Goal: Transaction & Acquisition: Purchase product/service

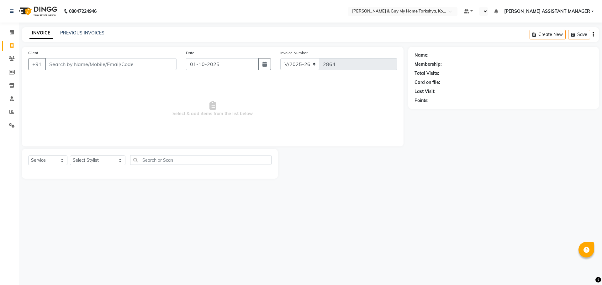
select select "7902"
select select "service"
click at [70, 77] on ngb-highlight "97******09" at bounding box center [80, 79] width 26 height 6
type input "97******09"
click at [96, 156] on select "Select Stylist [PERSON_NAME] [PERSON_NAME] [PERSON_NAME] GLORY [PERSON_NAME] JI…" at bounding box center [97, 161] width 55 height 10
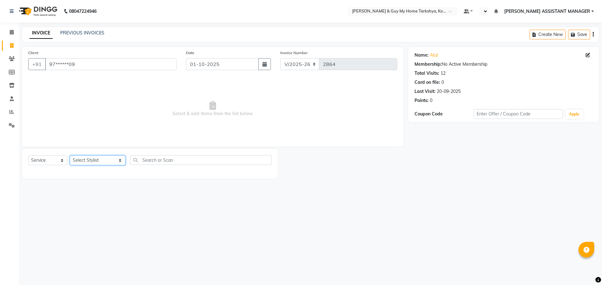
select select "90423"
click at [70, 156] on select "Select Stylist ANKUR ANSHU ARCHANA ARSHAD ELVINA GANESH GLORY IRFAN JIYA KRISHN…" at bounding box center [97, 161] width 55 height 10
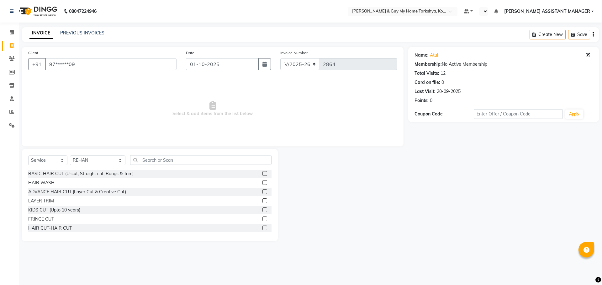
click at [167, 165] on div "Select Service Product Membership Package Voucher Prepaid Gift Card Select Styl…" at bounding box center [149, 162] width 243 height 15
click at [171, 163] on input "text" at bounding box center [201, 160] width 142 height 10
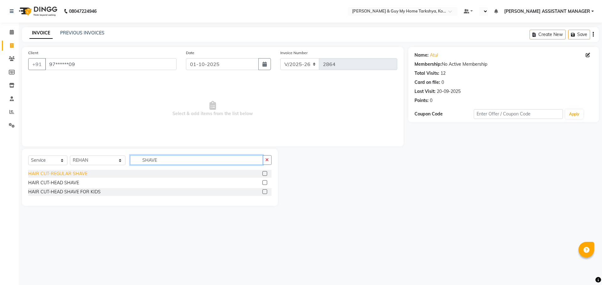
type input "SHAVE"
click at [81, 176] on div "HAIR CUT-REGULAR SHAVE" at bounding box center [57, 174] width 59 height 7
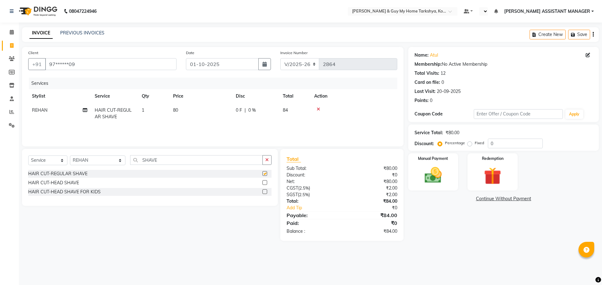
checkbox input "false"
click at [196, 107] on td "80" at bounding box center [200, 113] width 63 height 21
select select "90423"
drag, startPoint x: 223, startPoint y: 111, endPoint x: 157, endPoint y: 122, distance: 67.3
click at [157, 122] on tr "ANKUR ANSHU ARCHANA ARSHAD ELVINA GANESH GLORY IRFAN JIYA KRISHNA MARIYA MOUNIK…" at bounding box center [212, 116] width 369 height 27
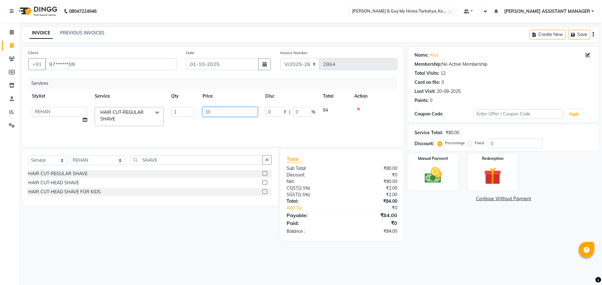
type input "100"
drag, startPoint x: 468, startPoint y: 264, endPoint x: 460, endPoint y: 262, distance: 7.8
click at [468, 264] on div "08047224946 Select Location × Toni & Guy My Home Tarkshya, Kokapet Default Pane…" at bounding box center [301, 142] width 602 height 285
click at [436, 56] on link "Atul" at bounding box center [434, 55] width 8 height 7
click at [192, 113] on td "100" at bounding box center [200, 113] width 63 height 21
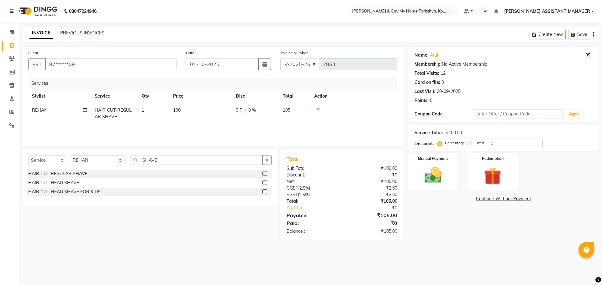
select select "90423"
drag, startPoint x: 213, startPoint y: 110, endPoint x: 199, endPoint y: 115, distance: 14.9
click at [199, 115] on td "100" at bounding box center [230, 116] width 63 height 27
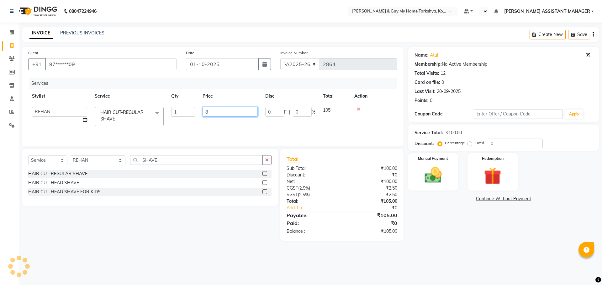
type input "80"
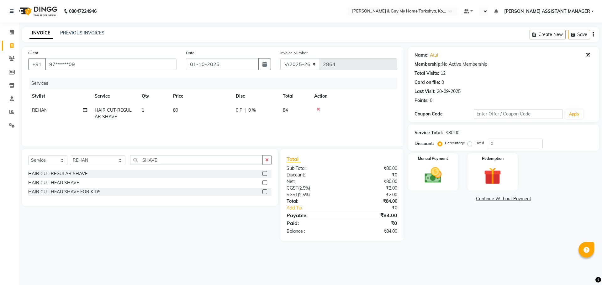
click at [475, 264] on div "08047224946 Select Location × Toni & Guy My Home Tarkshya, Kokapet Default Pane…" at bounding box center [301, 142] width 602 height 285
click at [431, 57] on link "Atul" at bounding box center [434, 55] width 8 height 7
click at [443, 177] on img at bounding box center [432, 175] width 29 height 21
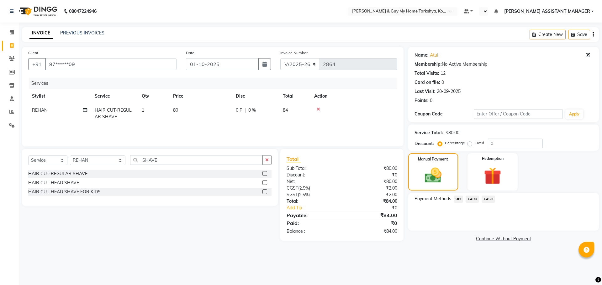
click at [468, 196] on span "CARD" at bounding box center [471, 199] width 13 height 7
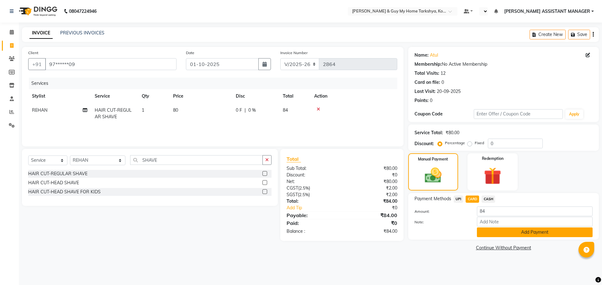
click at [515, 235] on button "Add Payment" at bounding box center [535, 233] width 116 height 10
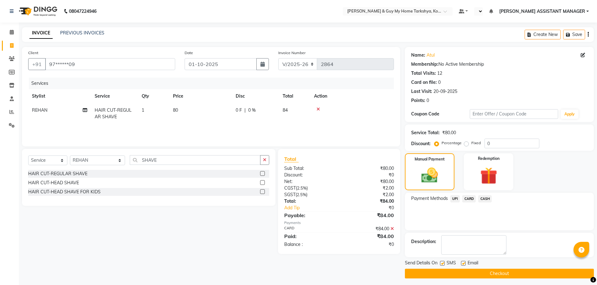
click at [492, 272] on button "Checkout" at bounding box center [499, 274] width 189 height 10
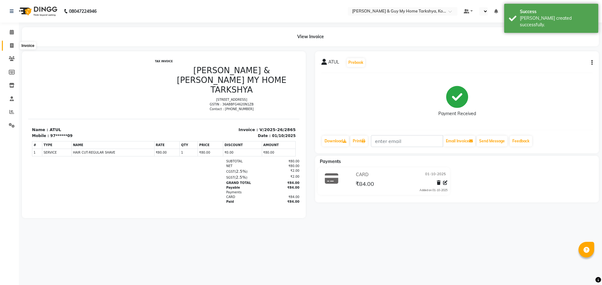
click at [11, 44] on icon at bounding box center [11, 45] width 3 height 5
select select "service"
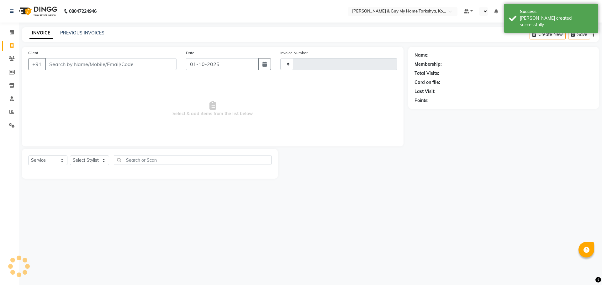
type input "2866"
select select "7902"
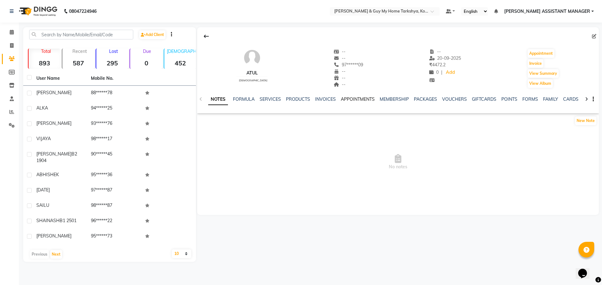
click at [356, 97] on link "APPOINTMENTS" at bounding box center [358, 100] width 34 height 6
click at [290, 96] on div "NOTES FORMULA SERVICES PRODUCTS INVOICES APPOINTMENTS MEMBERSHIP PACKAGES VOUCH…" at bounding box center [397, 100] width 401 height 22
click at [234, 101] on link "SERVICES" at bounding box center [244, 100] width 21 height 6
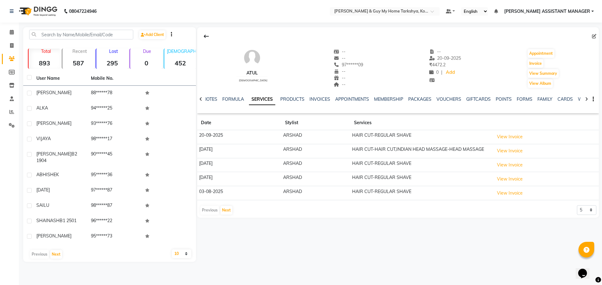
click at [365, 134] on td "HAIR CUT-REGULAR SHAVE" at bounding box center [421, 137] width 142 height 14
click at [509, 135] on button "View Invoice" at bounding box center [509, 137] width 31 height 10
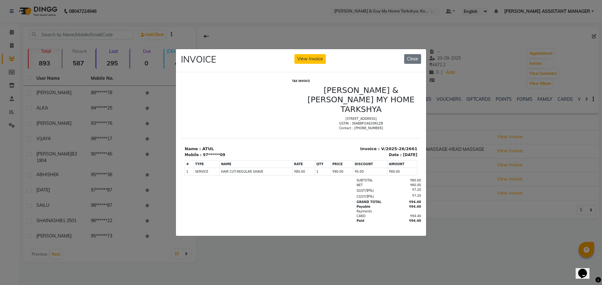
scroll to position [5, 0]
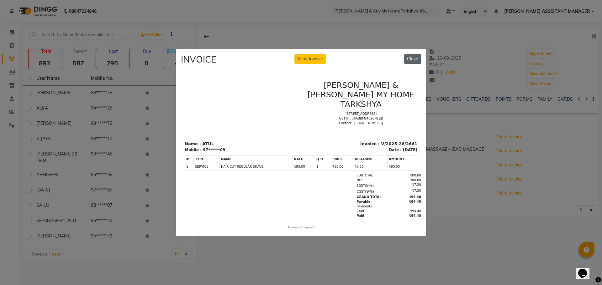
click at [416, 56] on button "Close" at bounding box center [412, 59] width 17 height 10
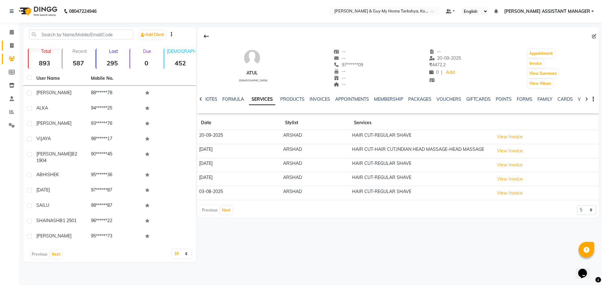
click at [5, 45] on link "Invoice" at bounding box center [9, 46] width 15 height 10
select select "service"
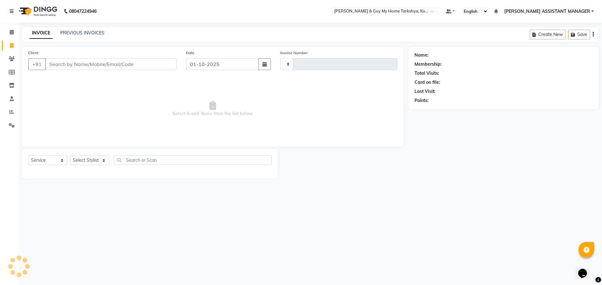
type input "2866"
select select "7902"
click at [118, 61] on input "Client" at bounding box center [110, 64] width 131 height 12
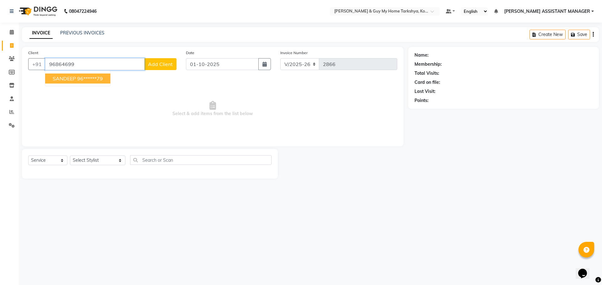
click at [97, 77] on ngb-highlight "96******79" at bounding box center [90, 79] width 26 height 6
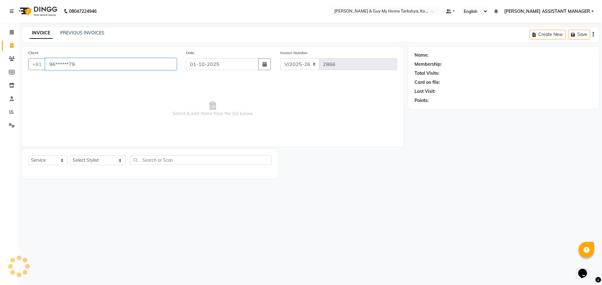
type input "96******79"
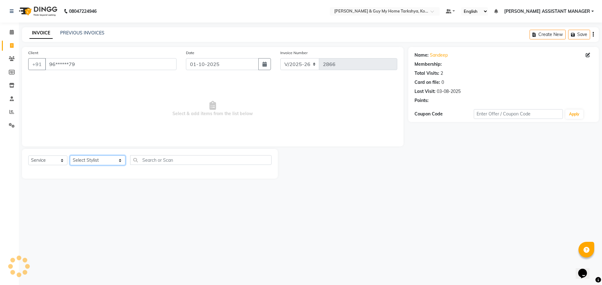
click at [98, 159] on select "Select Stylist ANKUR ANSHU ARCHANA ARSHAD ELVINA GANESH GLORY IRFAN JIYA KRISHN…" at bounding box center [97, 161] width 55 height 10
select select "71412"
click at [70, 156] on select "Select Stylist ANKUR ANSHU ARCHANA ARSHAD ELVINA GANESH GLORY IRFAN JIYA KRISHN…" at bounding box center [97, 161] width 55 height 10
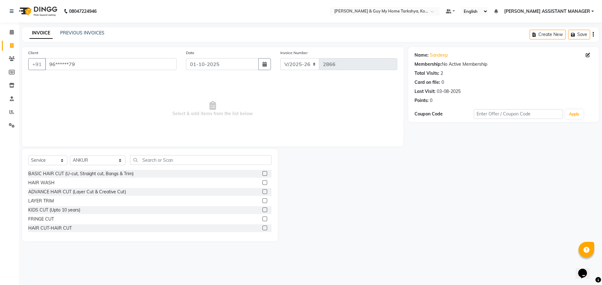
click at [67, 233] on div "BASIC HAIR CUT (U-cut, Straight cut, Bangs & Trim) HAIR WASH ADVANCE HAIR CUT (…" at bounding box center [149, 202] width 243 height 65
click at [54, 229] on div "HAIR CUT-HAIR CUT" at bounding box center [50, 228] width 44 height 7
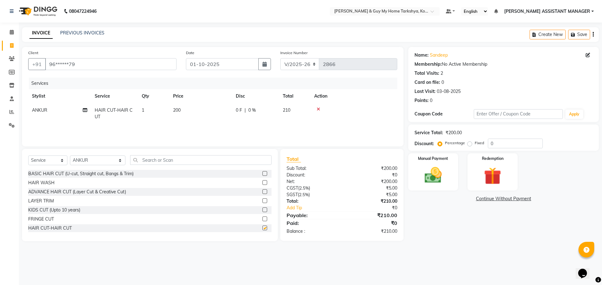
checkbox input "false"
click at [397, 168] on div "₹200.00" at bounding box center [372, 168] width 60 height 7
click at [434, 183] on img at bounding box center [432, 175] width 29 height 21
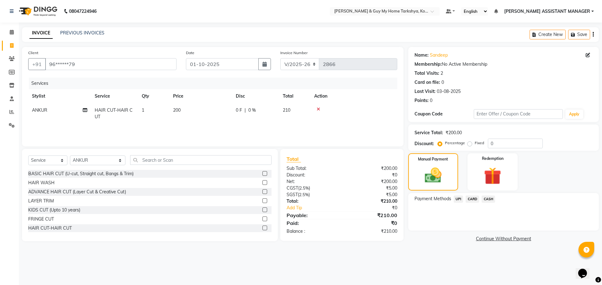
click at [455, 202] on span "UPI" at bounding box center [458, 199] width 10 height 7
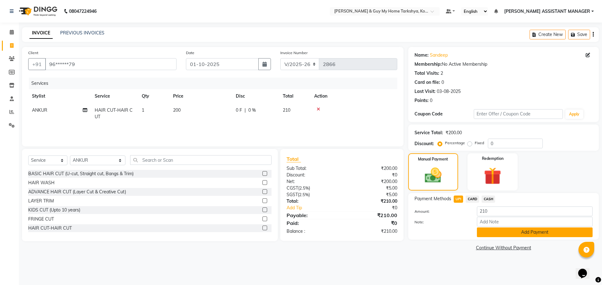
click at [502, 233] on button "Add Payment" at bounding box center [535, 233] width 116 height 10
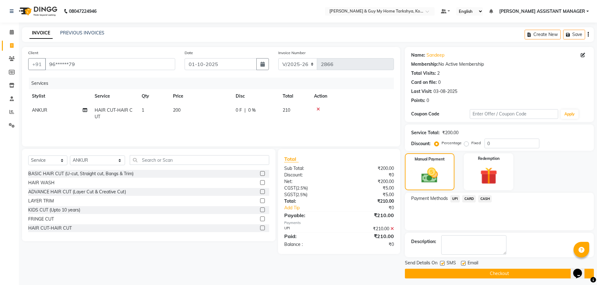
click at [495, 271] on button "Checkout" at bounding box center [499, 274] width 189 height 10
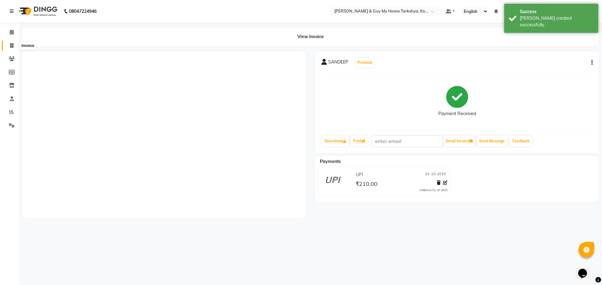
drag, startPoint x: 8, startPoint y: 43, endPoint x: 33, endPoint y: 41, distance: 24.5
click at [8, 43] on span at bounding box center [11, 45] width 11 height 7
select select "service"
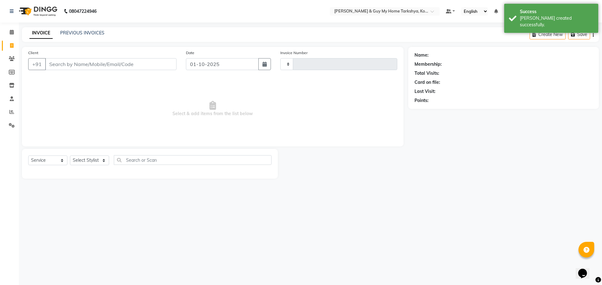
type input "2867"
select select "7902"
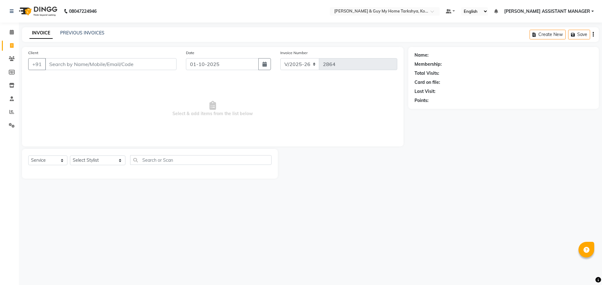
select select "7902"
select select "service"
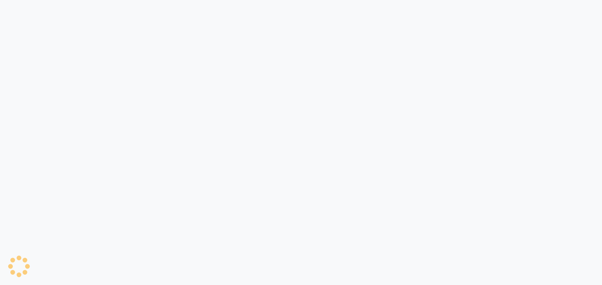
select select "service"
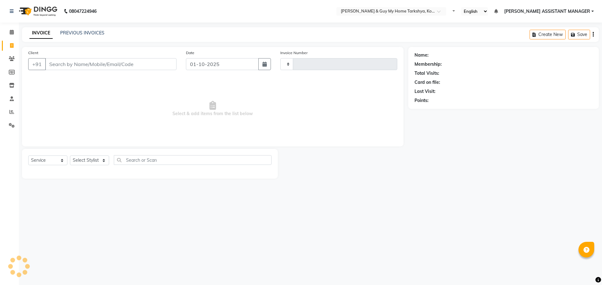
type input "2867"
select select "7902"
click at [79, 32] on link "PREVIOUS INVOICES" at bounding box center [82, 33] width 44 height 6
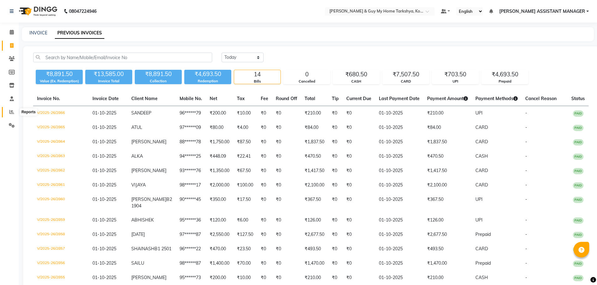
click at [7, 111] on span at bounding box center [11, 112] width 11 height 7
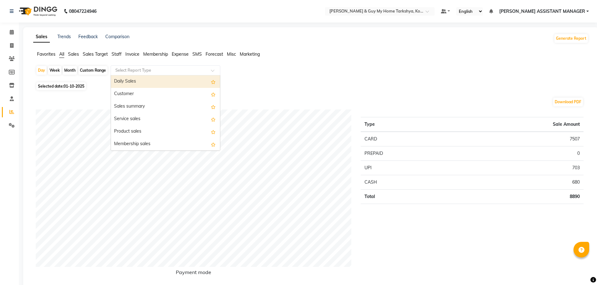
click at [155, 72] on input "text" at bounding box center [159, 70] width 90 height 6
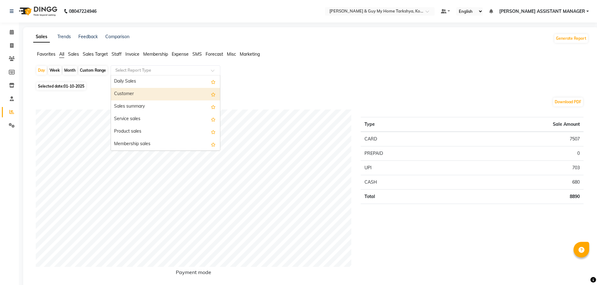
click at [134, 91] on div "Customer" at bounding box center [165, 94] width 109 height 13
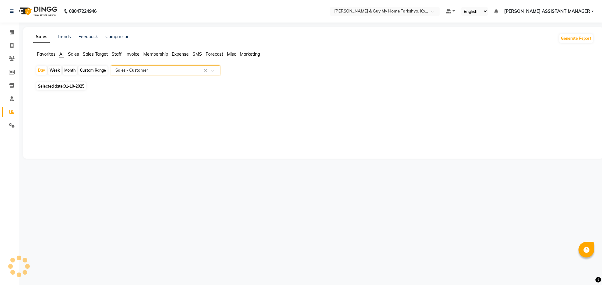
select select "full_report"
select select "pdf"
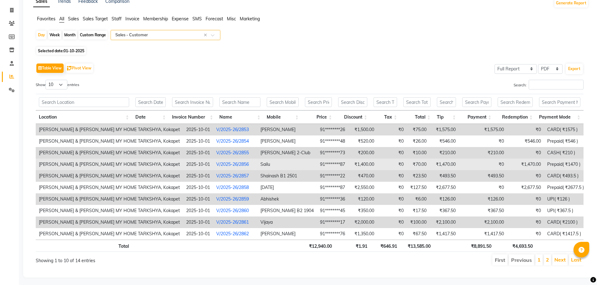
scroll to position [42, 0]
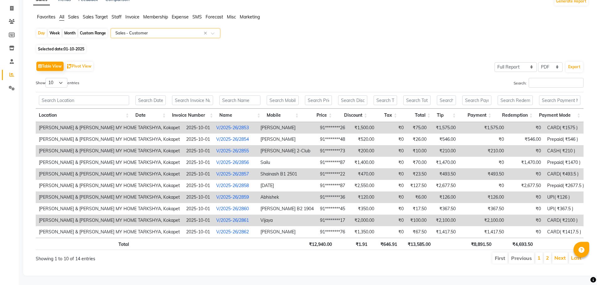
click at [566, 254] on li "Next" at bounding box center [560, 258] width 16 height 11
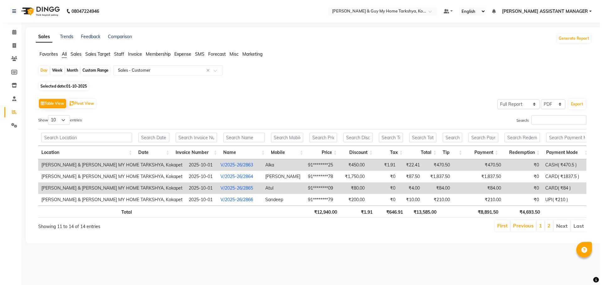
scroll to position [0, 0]
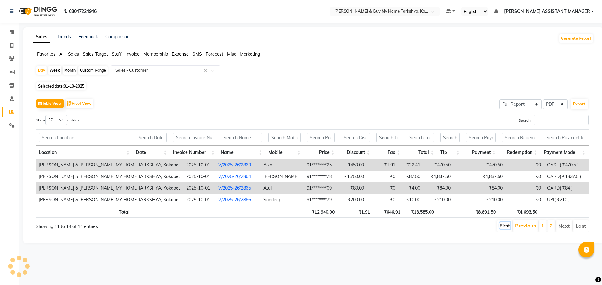
click at [501, 227] on link "First" at bounding box center [504, 226] width 10 height 6
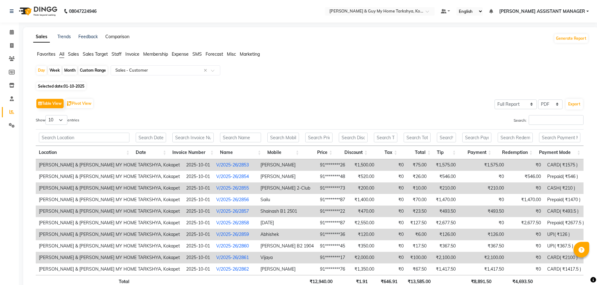
click at [116, 36] on link "Comparison" at bounding box center [117, 37] width 24 height 6
select select "single_date"
select select "single_date_dash"
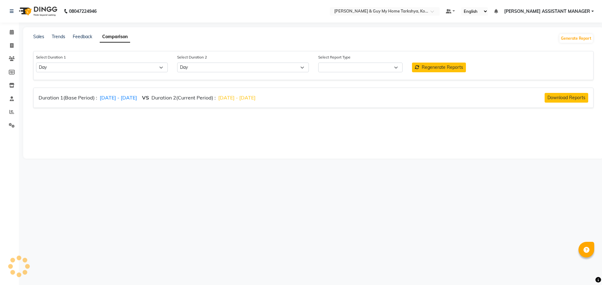
select select "comparison_report"
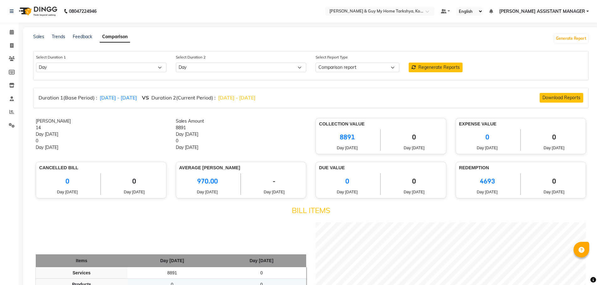
click at [42, 39] on div "Sales" at bounding box center [38, 39] width 11 height 10
click at [38, 36] on link "Sales" at bounding box center [38, 37] width 11 height 6
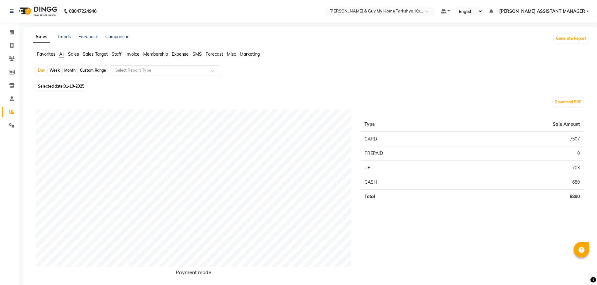
click at [128, 55] on span "Invoice" at bounding box center [132, 54] width 14 height 6
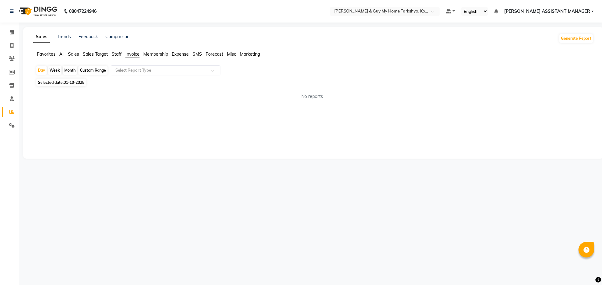
click at [146, 65] on app-reports "Favorites All Sales Sales Target Staff Invoice Membership Expense SMS Forecast …" at bounding box center [312, 78] width 567 height 54
click at [149, 68] on input "text" at bounding box center [159, 70] width 90 height 6
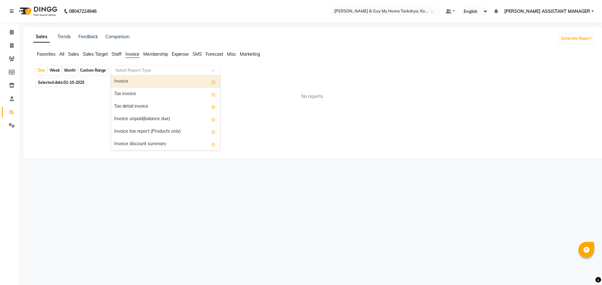
click at [156, 54] on span "Membership" at bounding box center [155, 54] width 25 height 6
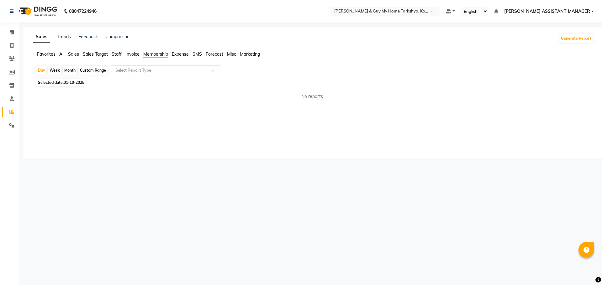
click at [183, 55] on span "Expense" at bounding box center [180, 54] width 17 height 6
click at [199, 54] on span "SMS" at bounding box center [196, 54] width 9 height 6
click at [210, 54] on span "Forecast" at bounding box center [215, 54] width 18 height 6
click at [227, 55] on ul "Favorites All Sales Sales Target Staff Invoice Membership Expense SMS Forecast …" at bounding box center [313, 54] width 560 height 7
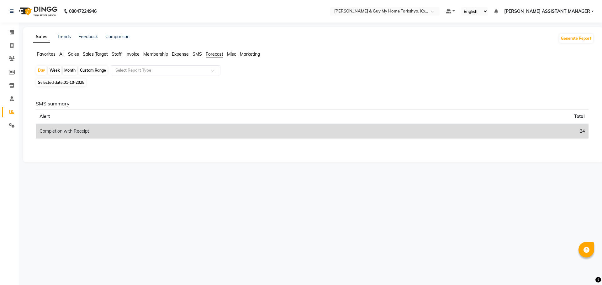
click at [236, 54] on ul "Favorites All Sales Sales Target Staff Invoice Membership Expense SMS Forecast …" at bounding box center [313, 54] width 560 height 7
click at [231, 54] on span "Misc" at bounding box center [231, 54] width 9 height 6
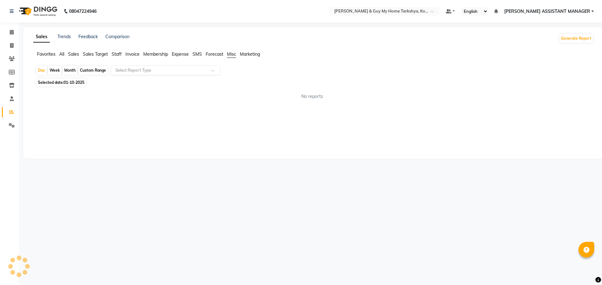
click at [183, 68] on input "text" at bounding box center [159, 70] width 90 height 6
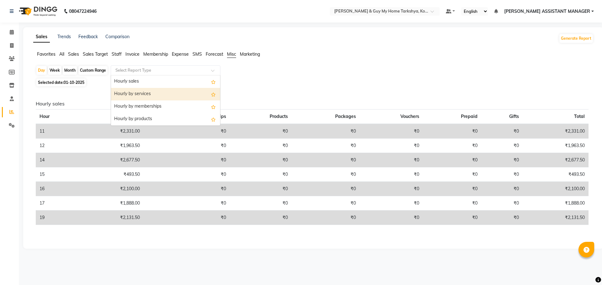
click at [246, 52] on span "Marketing" at bounding box center [250, 54] width 20 height 6
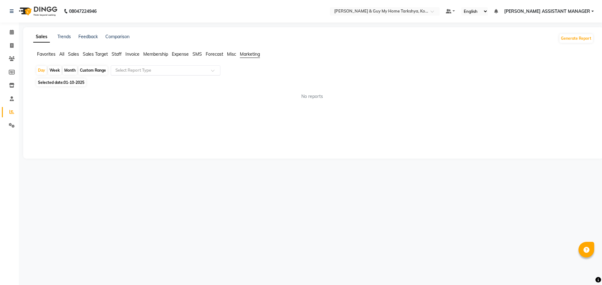
click at [185, 70] on input "text" at bounding box center [159, 70] width 90 height 6
click at [118, 55] on span "Staff" at bounding box center [117, 54] width 10 height 6
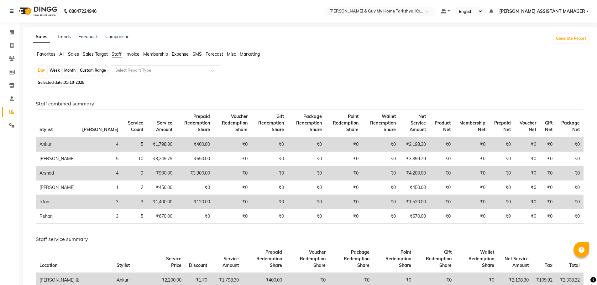
click at [87, 55] on span "Sales Target" at bounding box center [95, 54] width 25 height 6
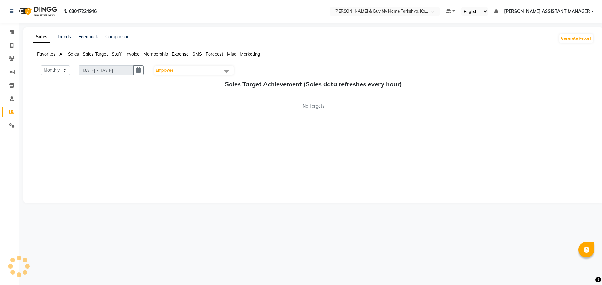
click at [73, 54] on span "Sales" at bounding box center [73, 54] width 11 height 6
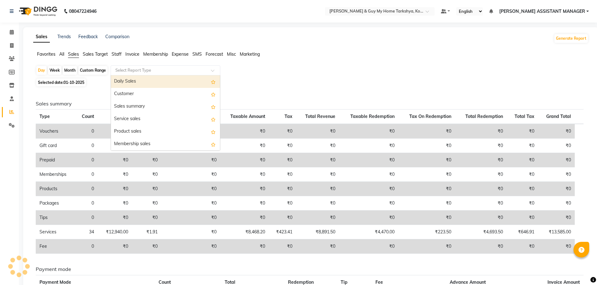
click at [147, 72] on input "text" at bounding box center [159, 70] width 90 height 6
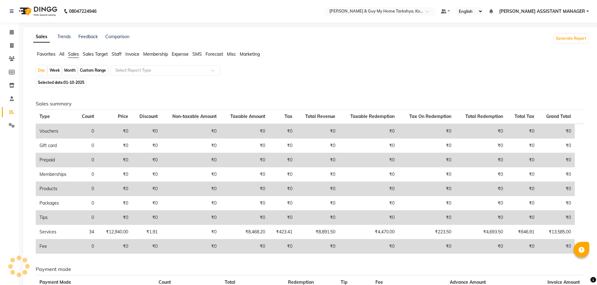
click at [60, 55] on span "All" at bounding box center [61, 54] width 5 height 6
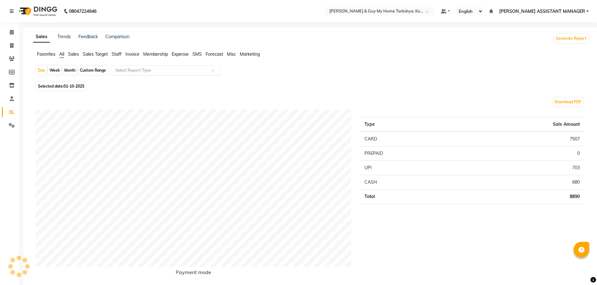
click at [134, 73] on input "text" at bounding box center [159, 70] width 90 height 6
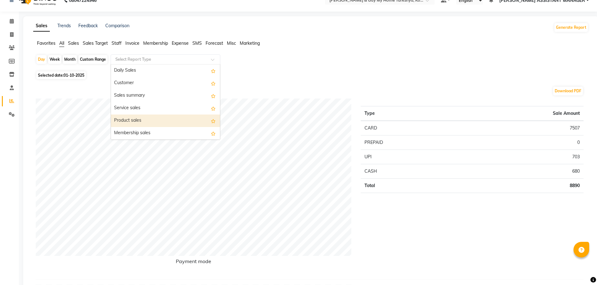
scroll to position [0, 0]
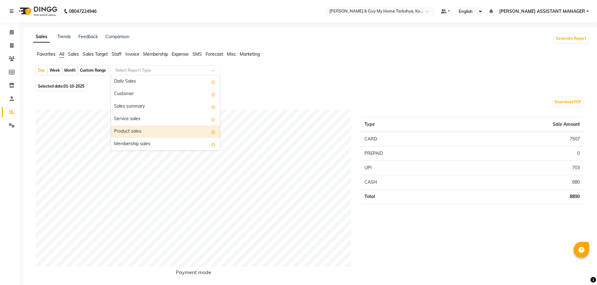
click at [0, 43] on li "Invoice" at bounding box center [9, 45] width 19 height 13
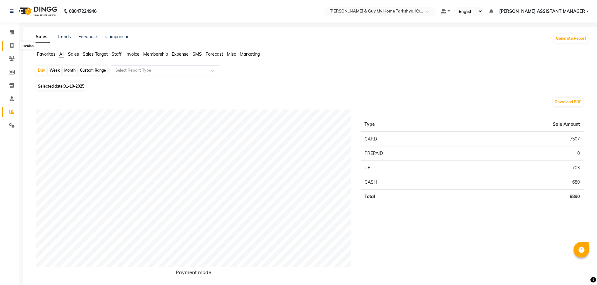
click at [15, 46] on span at bounding box center [11, 45] width 11 height 7
select select "service"
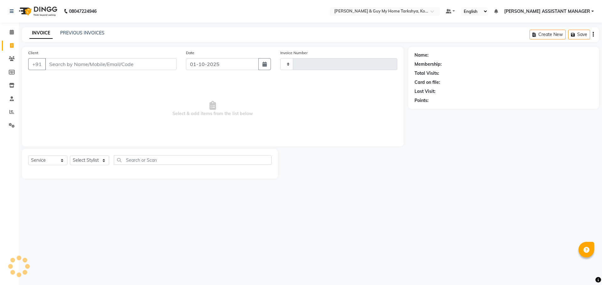
type input "2867"
select select "7902"
click at [90, 32] on link "PREVIOUS INVOICES" at bounding box center [82, 33] width 44 height 6
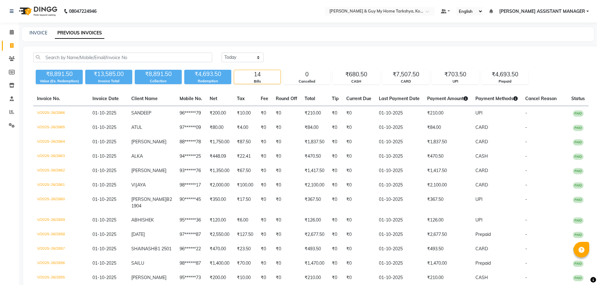
click at [10, 47] on icon at bounding box center [11, 45] width 3 height 5
select select "service"
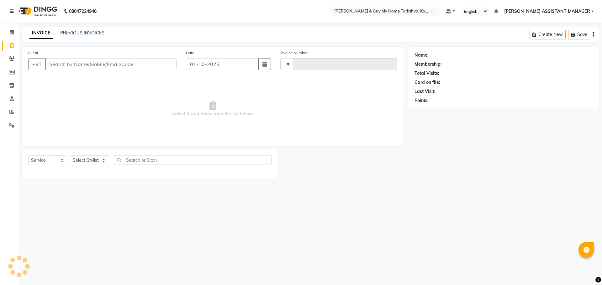
type input "2867"
select select "7902"
click at [95, 162] on select "Select Stylist ANKUR ANSHU ARCHANA ARSHAD ELVINA GANESH GLORY IRFAN JIYA KRISHN…" at bounding box center [97, 161] width 55 height 10
click at [243, 125] on span "Select & add items from the list below" at bounding box center [212, 109] width 369 height 63
click at [84, 32] on link "PREVIOUS INVOICES" at bounding box center [82, 33] width 44 height 6
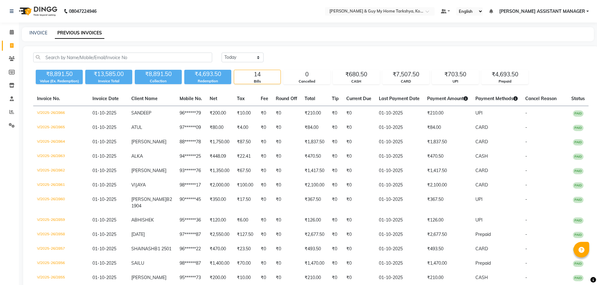
click at [204, 72] on div "₹4,693.50" at bounding box center [207, 74] width 47 height 9
click at [205, 79] on div "Redemption" at bounding box center [207, 81] width 47 height 5
click at [508, 77] on div "₹4,693.50" at bounding box center [505, 74] width 46 height 9
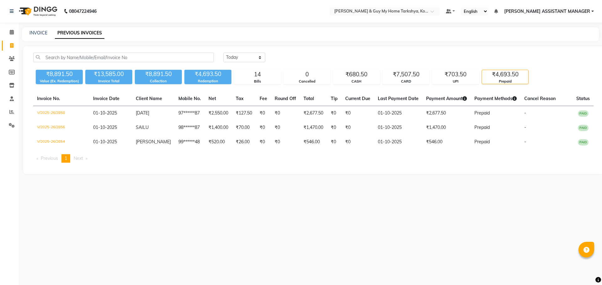
click at [41, 39] on div "INVOICE PREVIOUS INVOICES" at bounding box center [310, 34] width 577 height 14
click at [39, 37] on div "INVOICE PREVIOUS INVOICES" at bounding box center [310, 34] width 577 height 14
click at [40, 31] on link "INVOICE" at bounding box center [38, 33] width 18 height 6
select select "service"
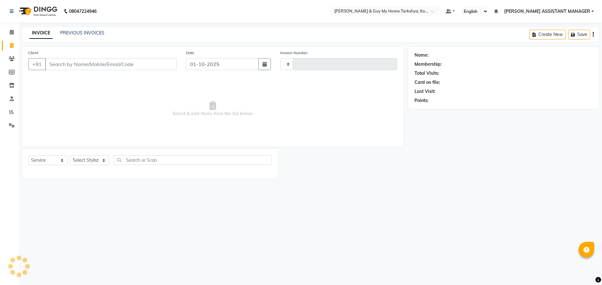
type input "2867"
select select "7902"
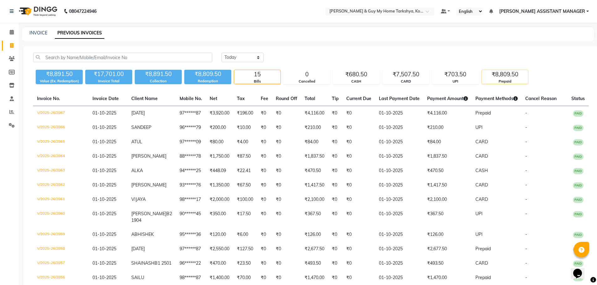
click at [519, 78] on div "₹8,809.50" at bounding box center [505, 74] width 46 height 9
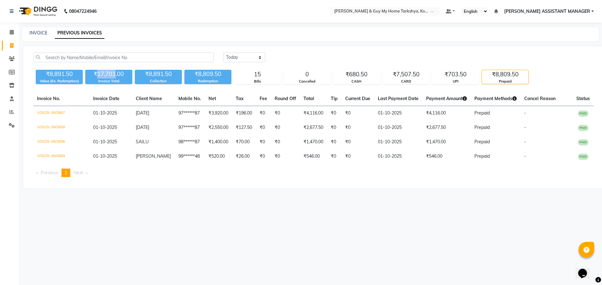
drag, startPoint x: 97, startPoint y: 73, endPoint x: 115, endPoint y: 75, distance: 18.0
click at [115, 75] on div "₹17,701.00" at bounding box center [108, 74] width 47 height 9
copy div "17,701"
click at [232, 216] on div "08047224946 Select Location × [PERSON_NAME] & Guy My Home Tarkshya, Kokapet Def…" at bounding box center [301, 142] width 602 height 285
